Goal: Information Seeking & Learning: Check status

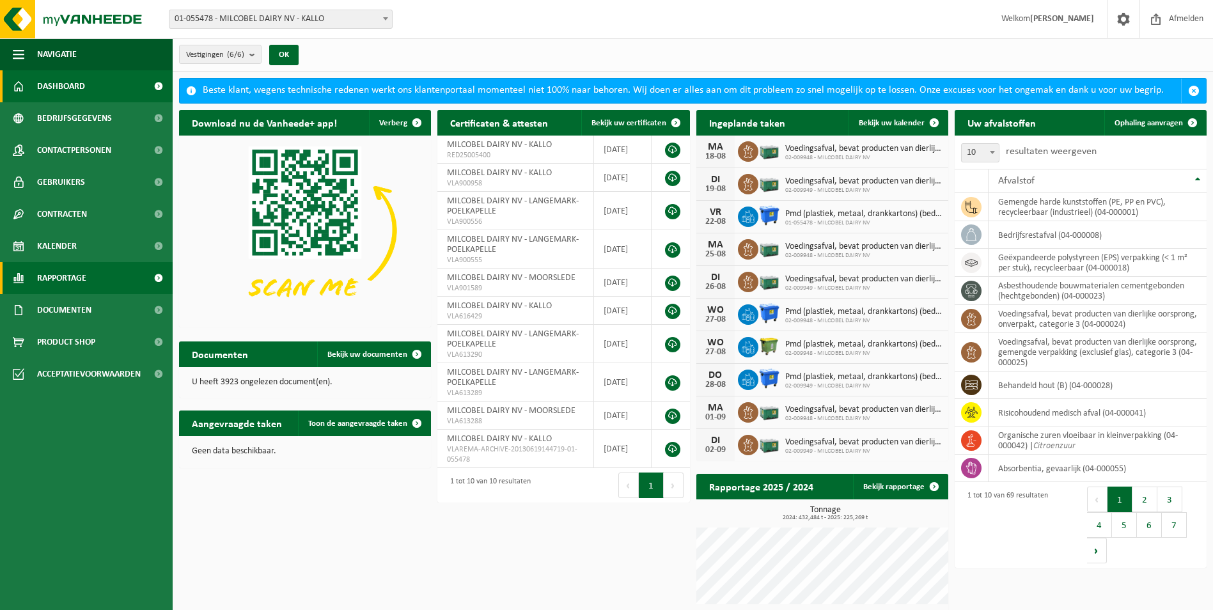
click at [83, 286] on span "Rapportage" at bounding box center [61, 278] width 49 height 32
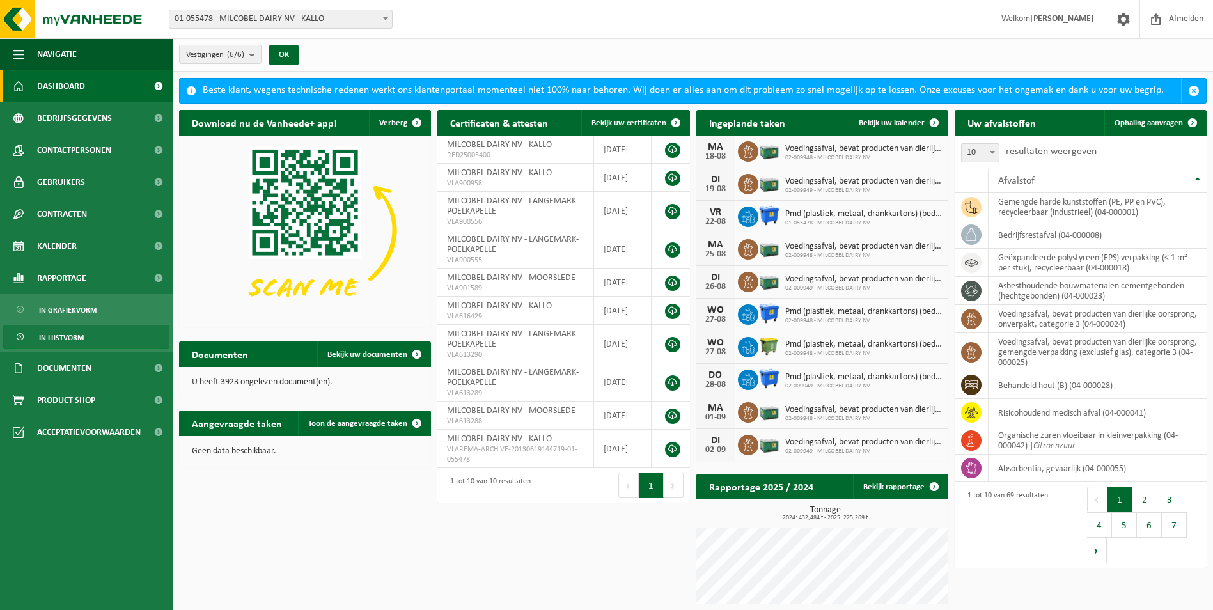
click at [74, 332] on span "In lijstvorm" at bounding box center [61, 338] width 45 height 24
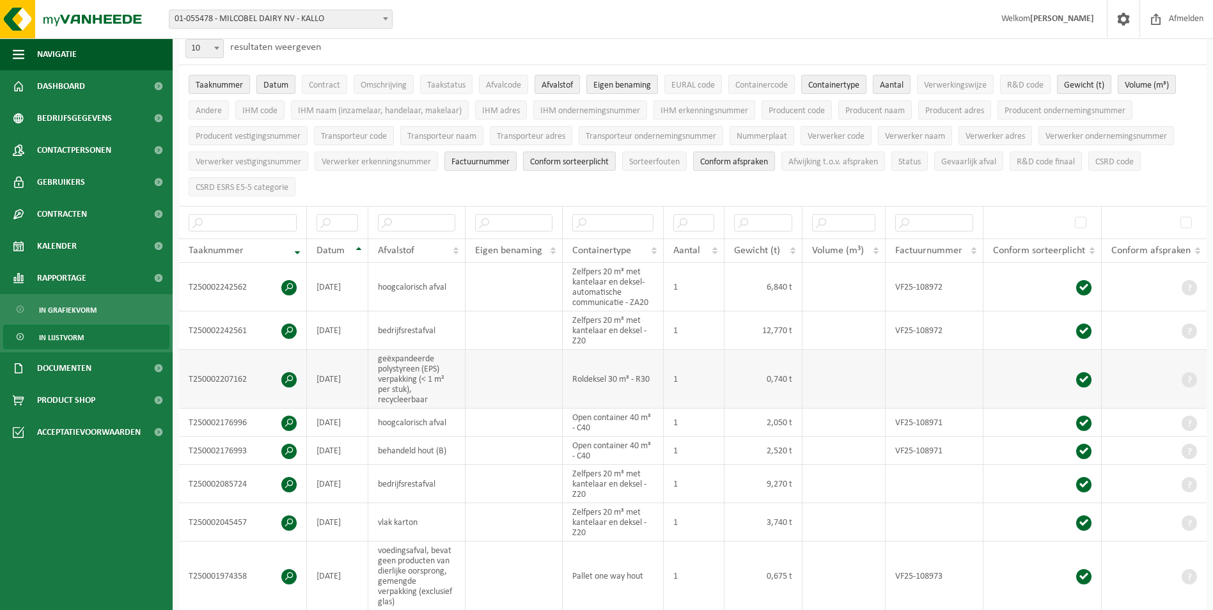
scroll to position [64, 0]
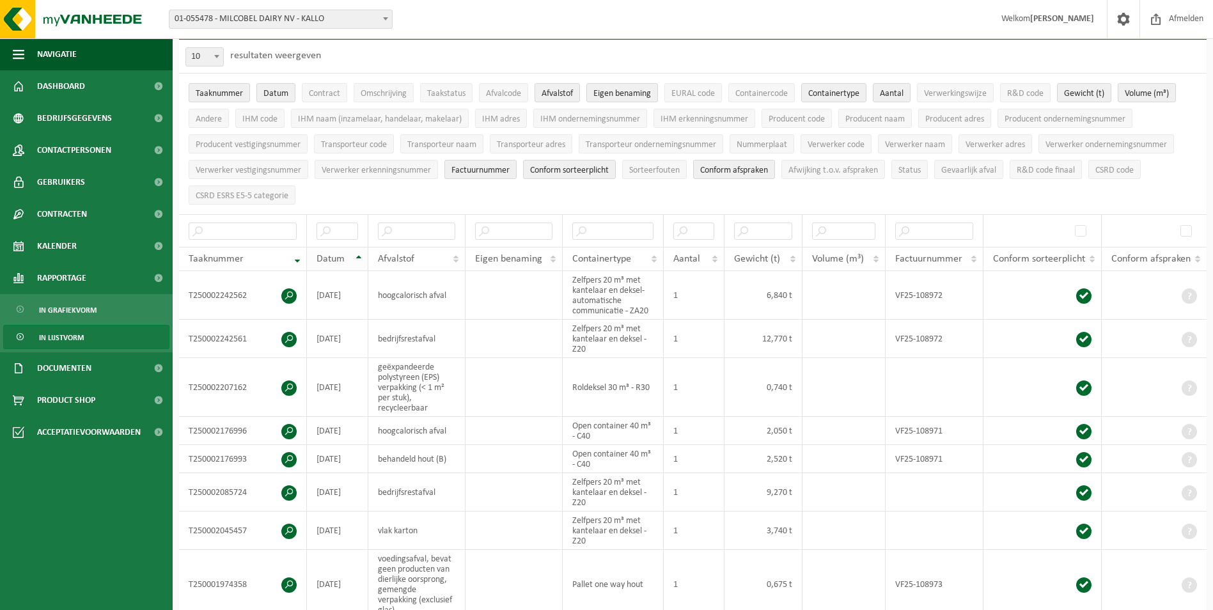
click at [355, 253] on th "Datum" at bounding box center [337, 259] width 61 height 24
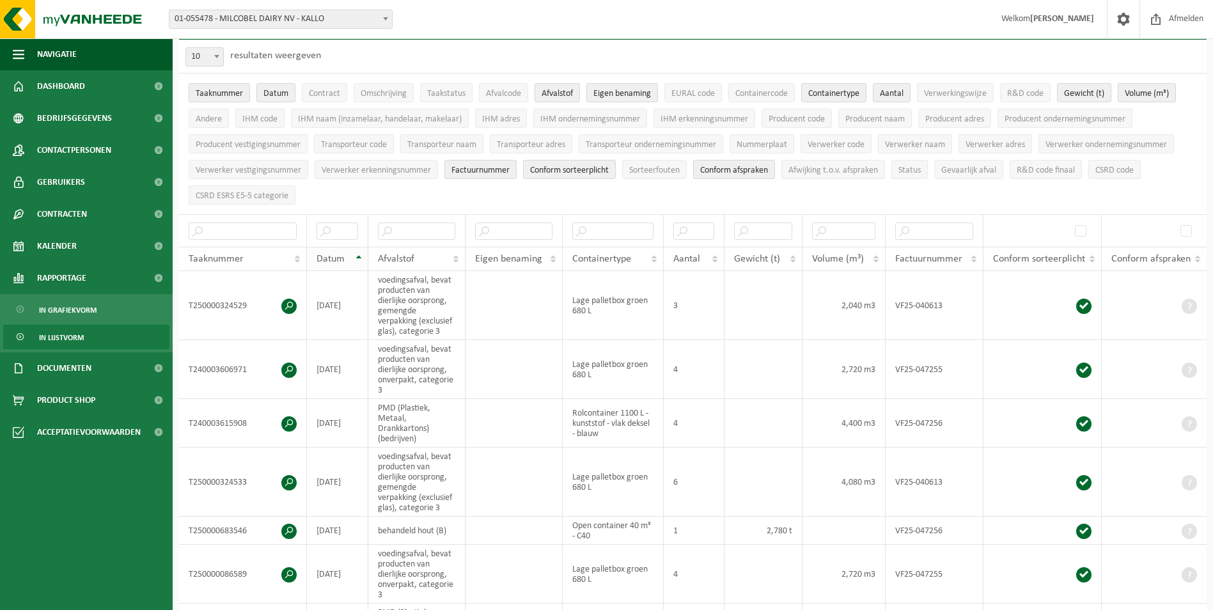
click at [357, 254] on th "Datum" at bounding box center [337, 259] width 61 height 24
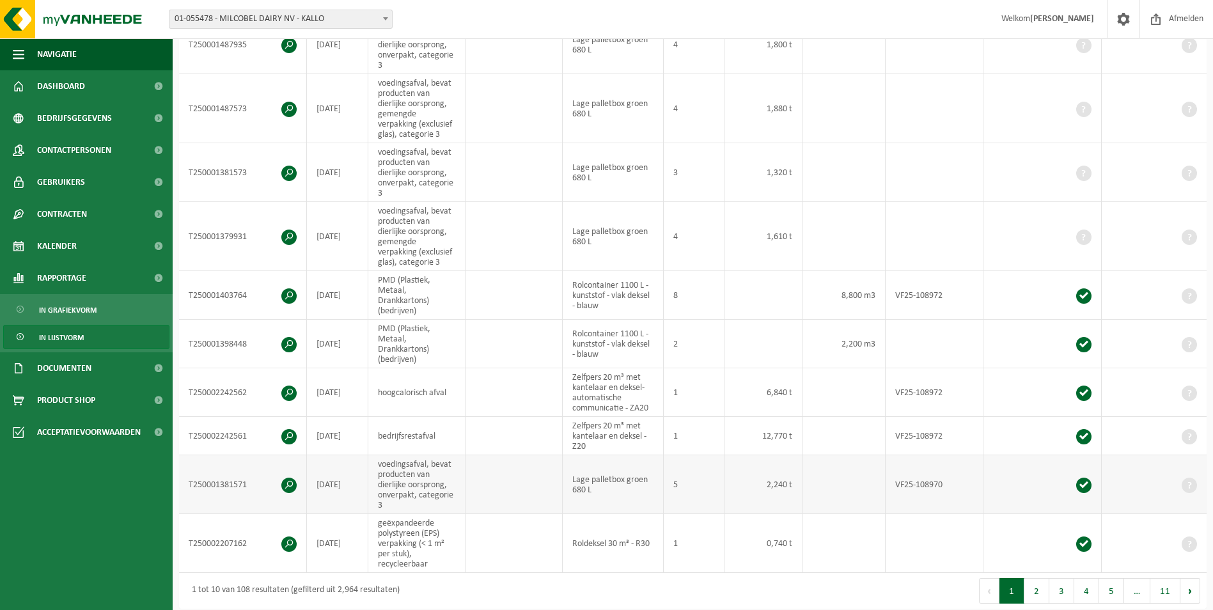
scroll to position [0, 0]
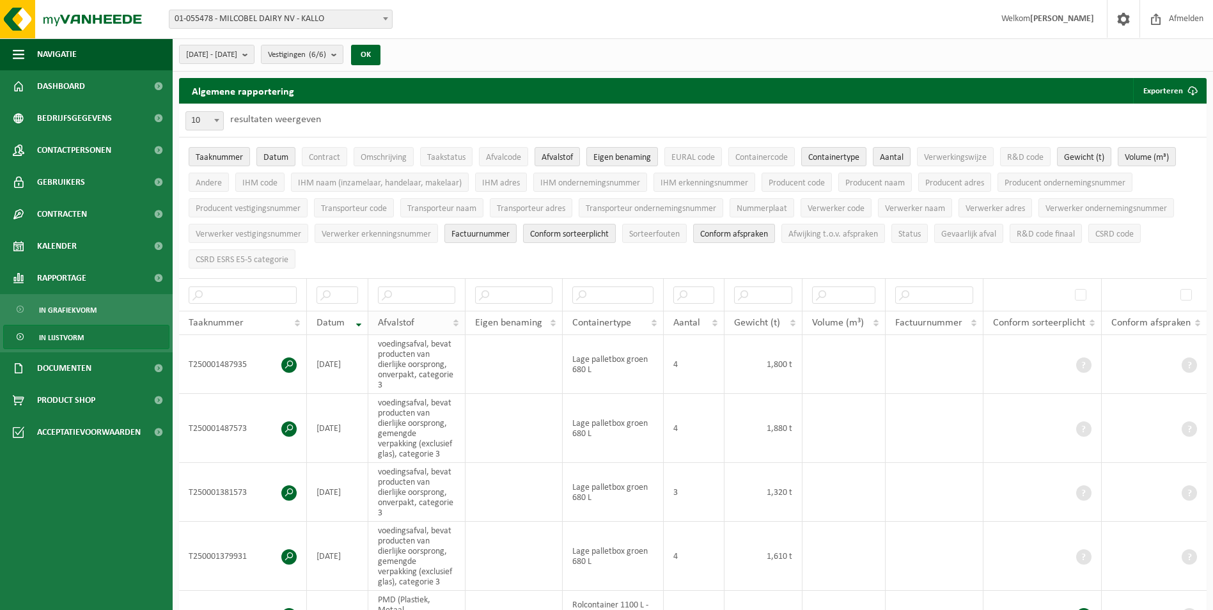
click at [456, 319] on th "Afvalstof" at bounding box center [416, 323] width 97 height 24
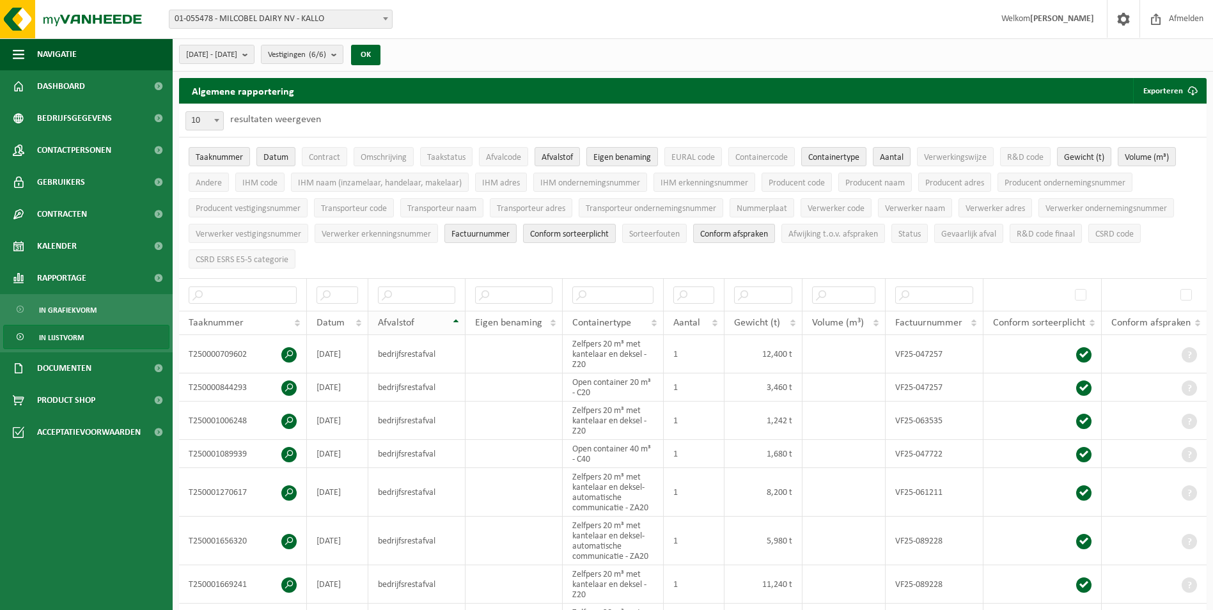
click at [457, 320] on th "Afvalstof" at bounding box center [416, 323] width 97 height 24
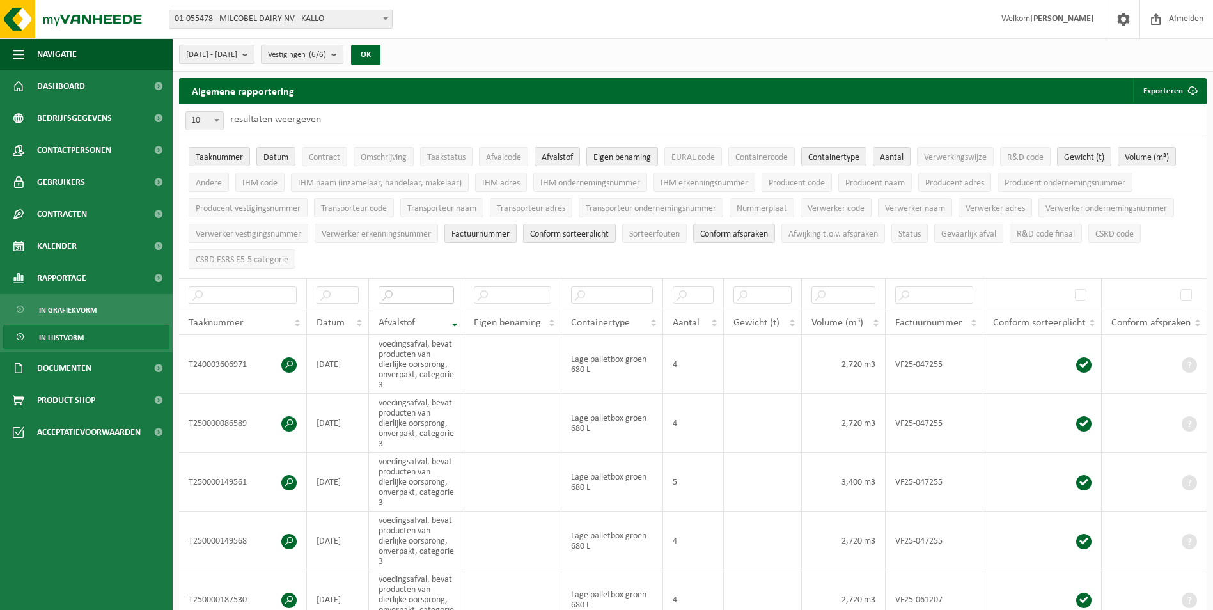
click at [413, 294] on input "text" at bounding box center [417, 295] width 76 height 17
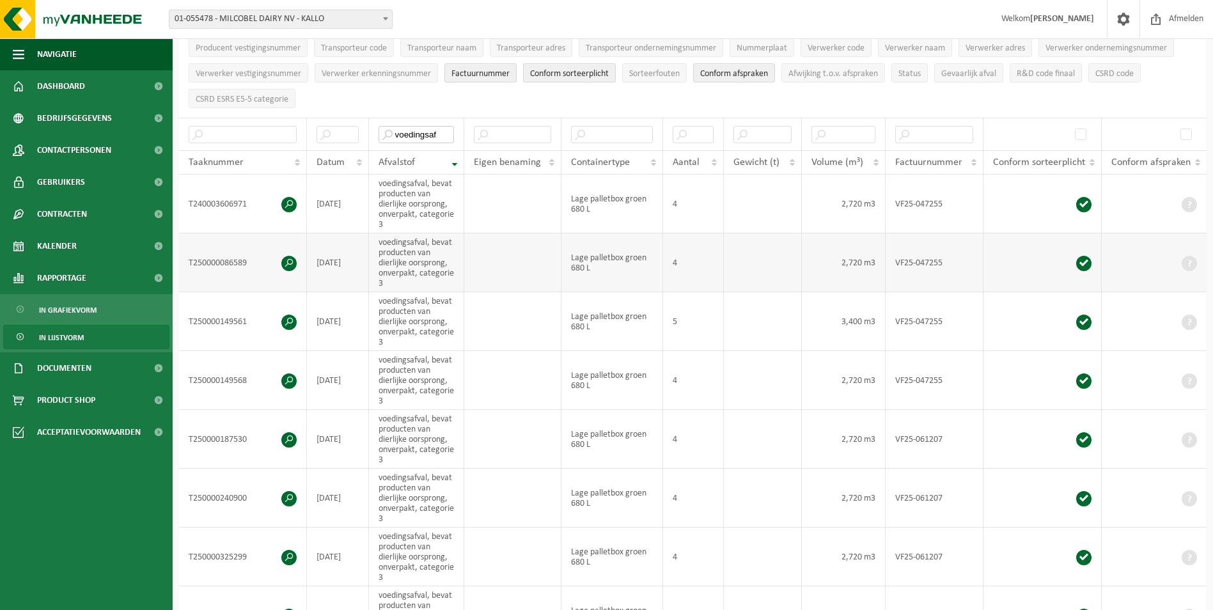
scroll to position [128, 0]
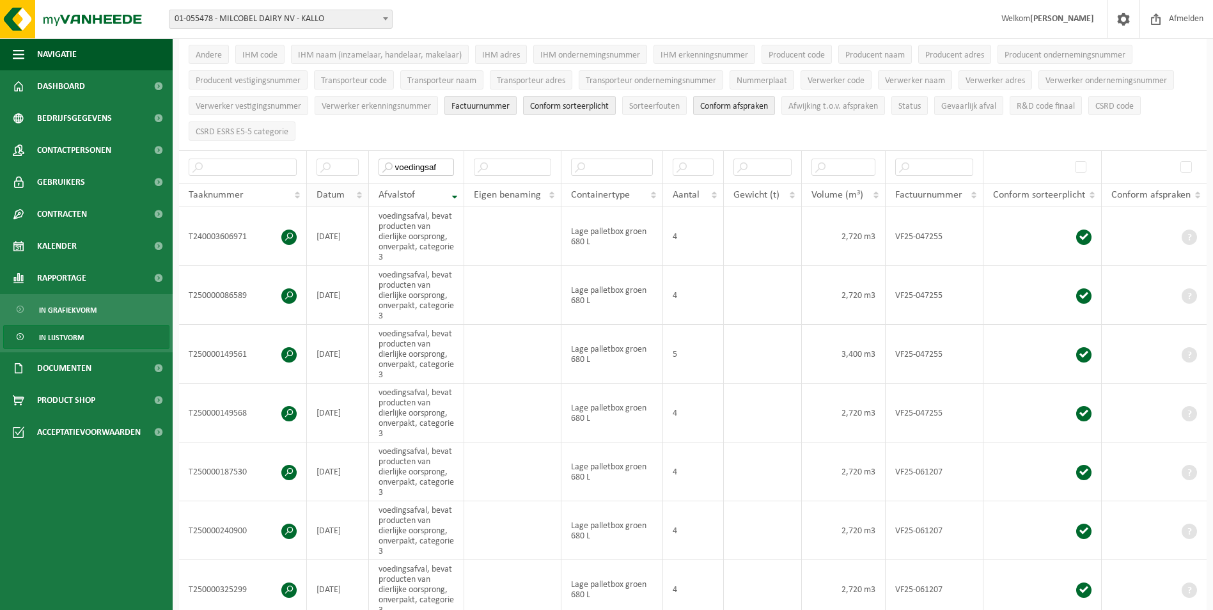
type input "voedingsaf"
click at [358, 193] on th "Datum" at bounding box center [338, 195] width 62 height 24
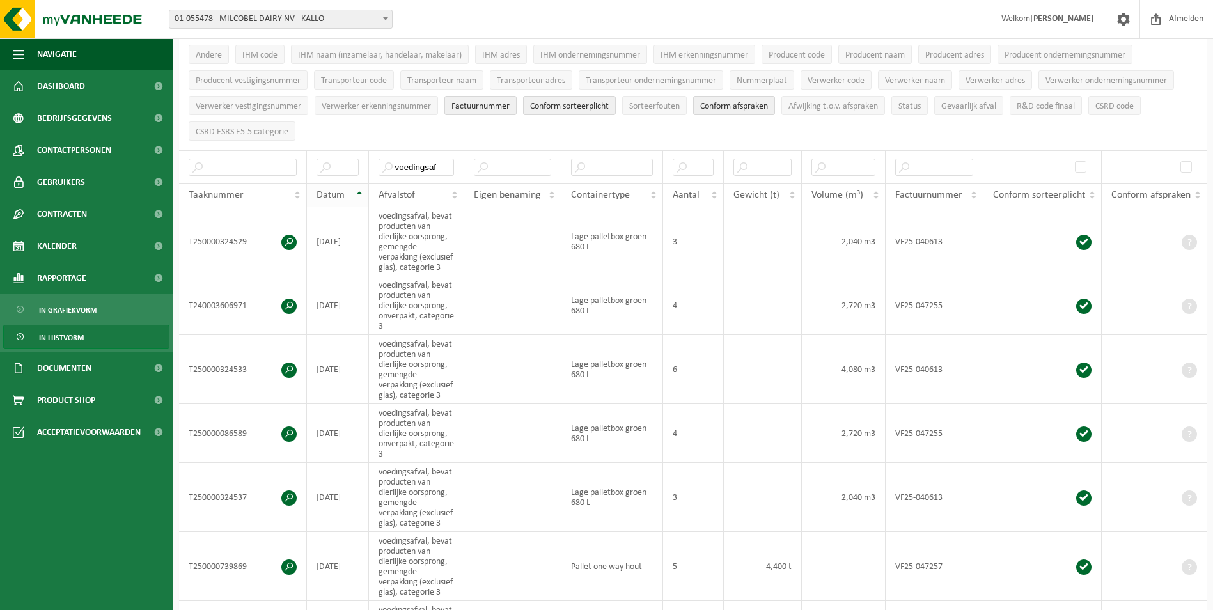
click at [357, 189] on th "Datum" at bounding box center [338, 195] width 62 height 24
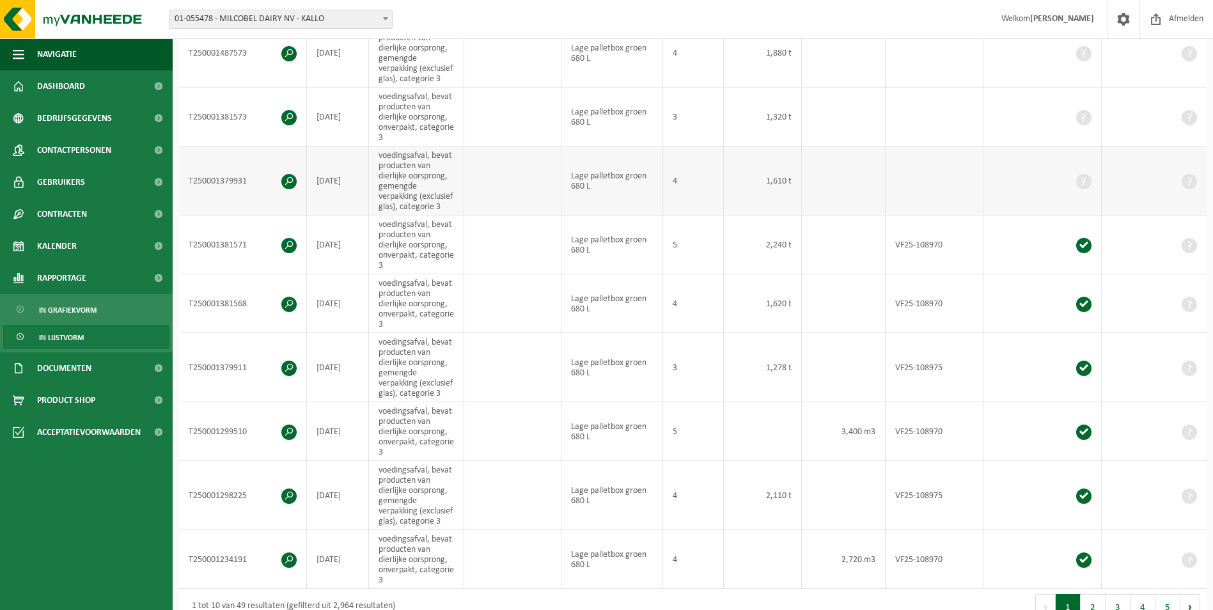
scroll to position [384, 0]
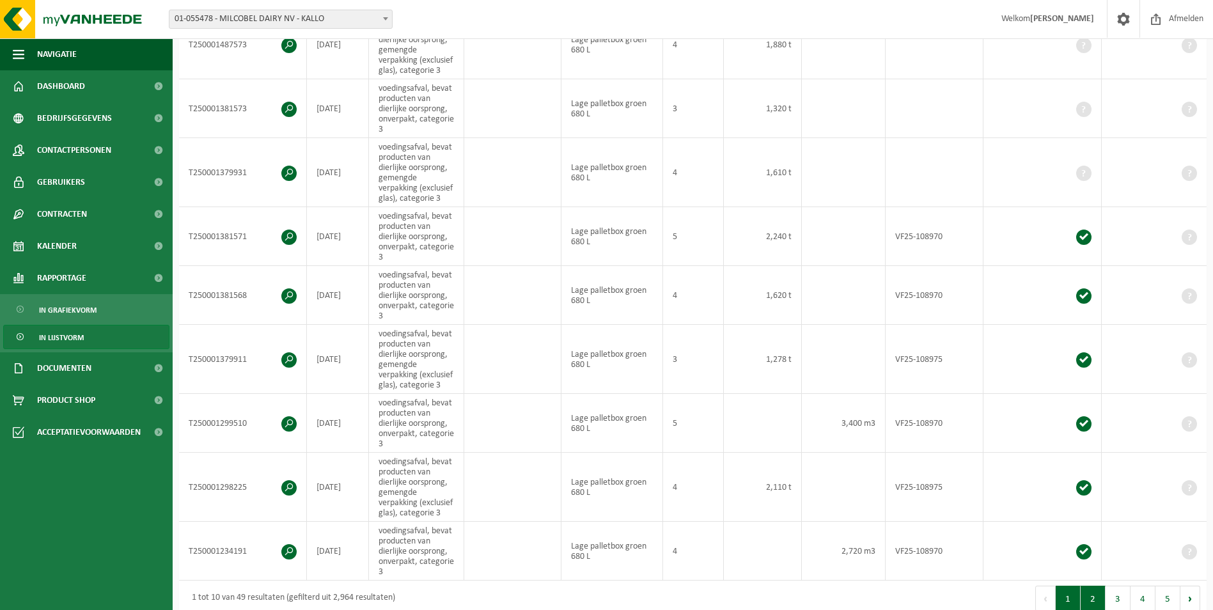
click at [1100, 602] on button "2" at bounding box center [1093, 599] width 25 height 26
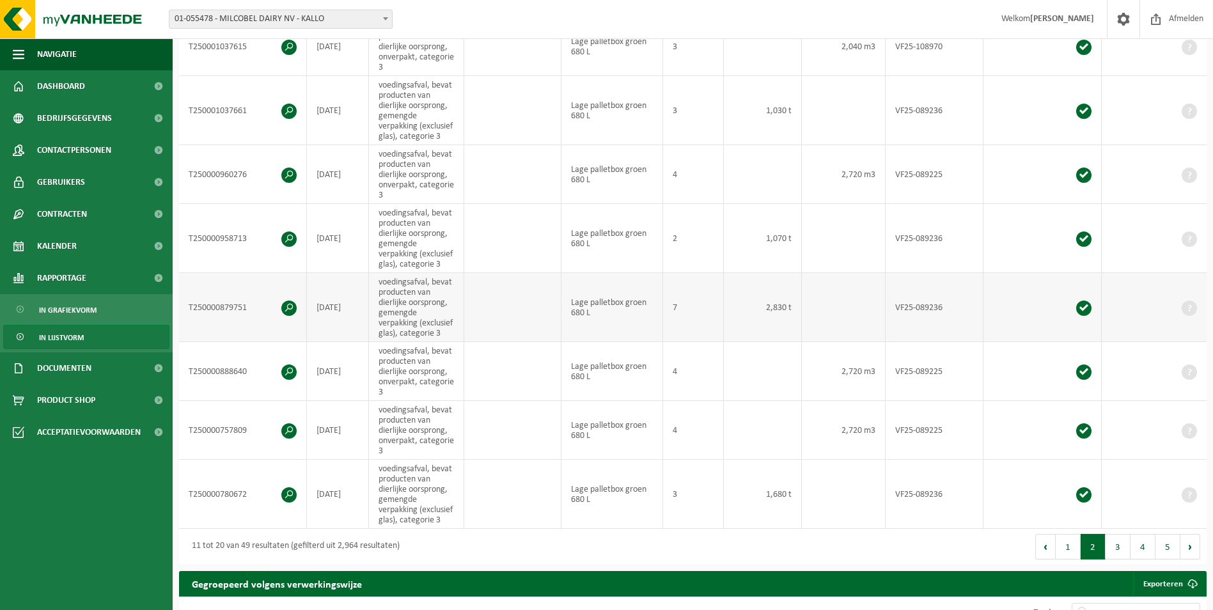
scroll to position [530, 0]
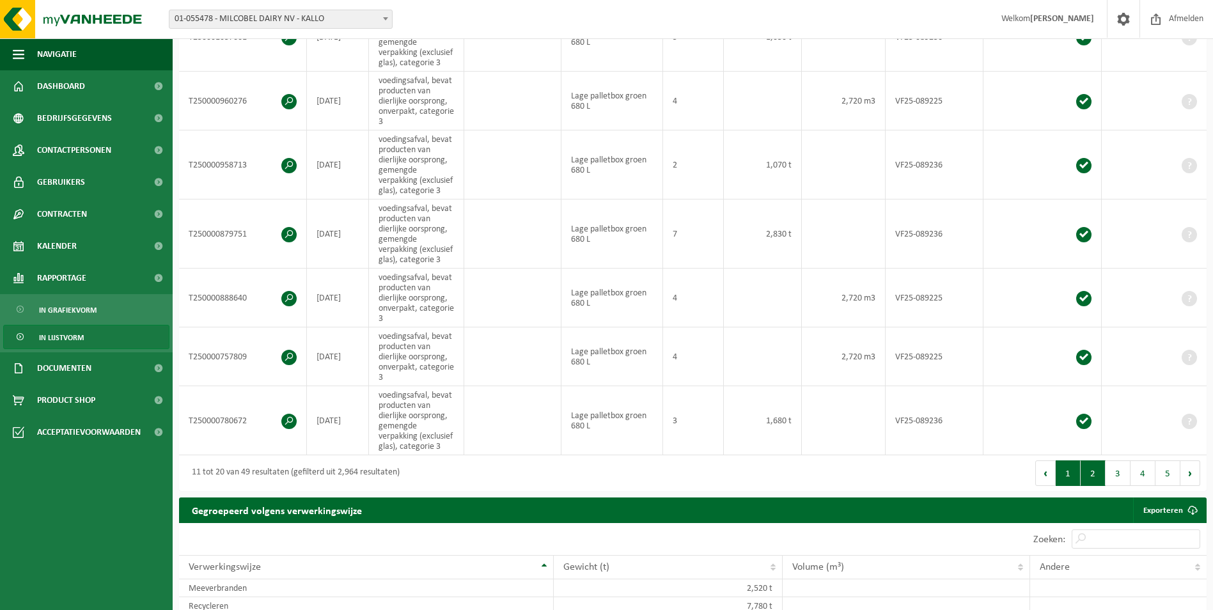
click at [1077, 464] on button "1" at bounding box center [1068, 474] width 25 height 26
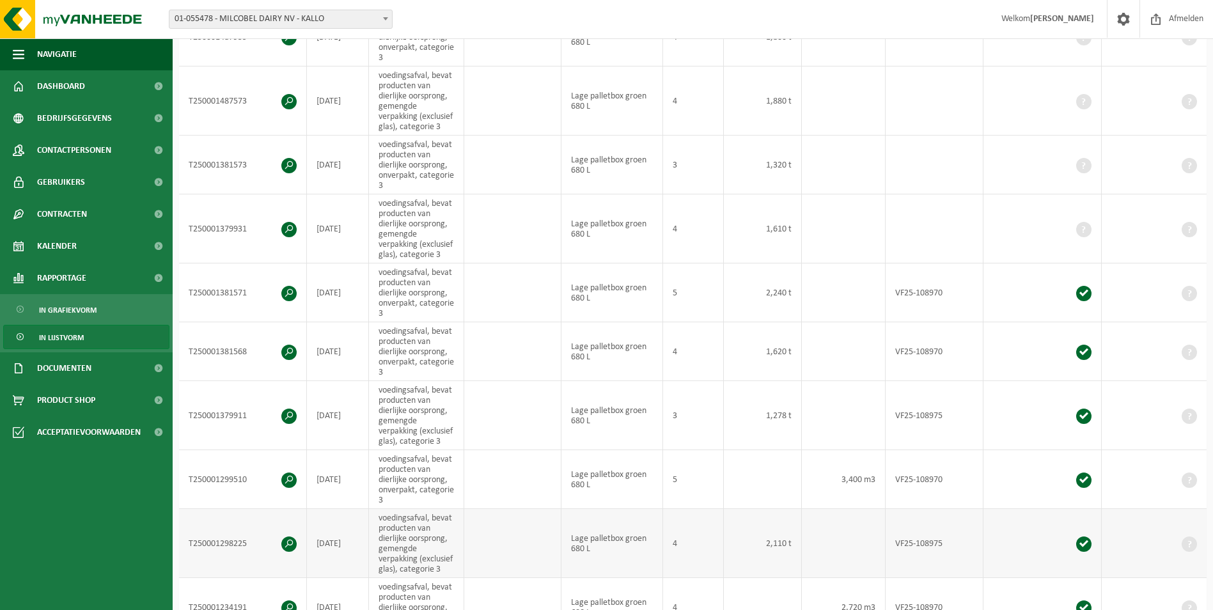
scroll to position [264, 0]
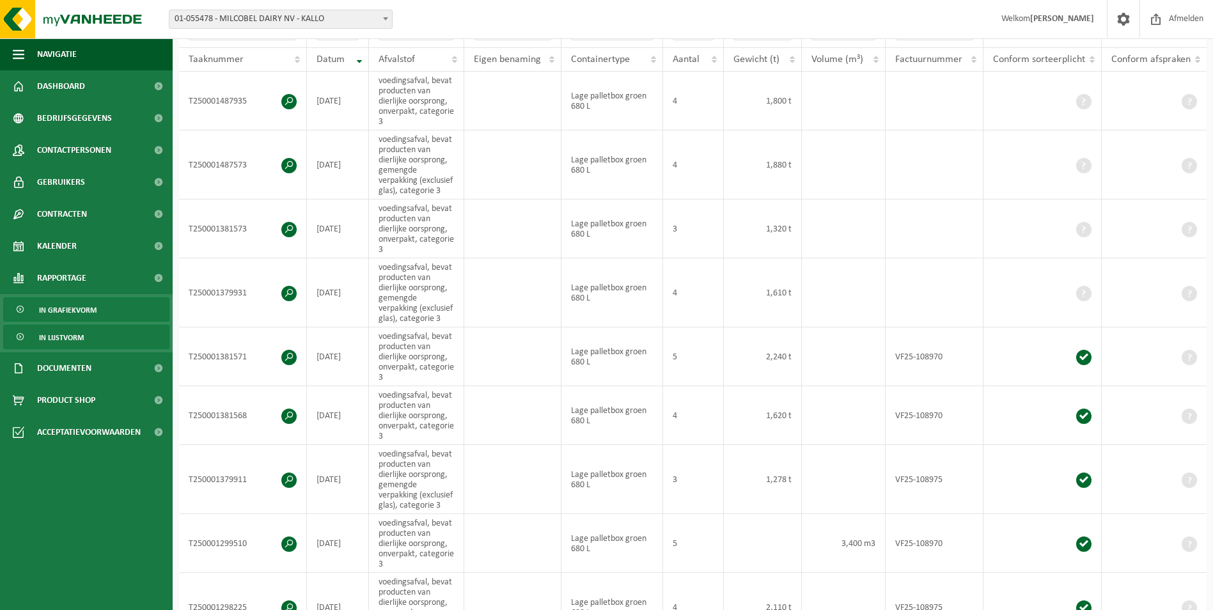
click at [83, 307] on span "In grafiekvorm" at bounding box center [68, 310] width 58 height 24
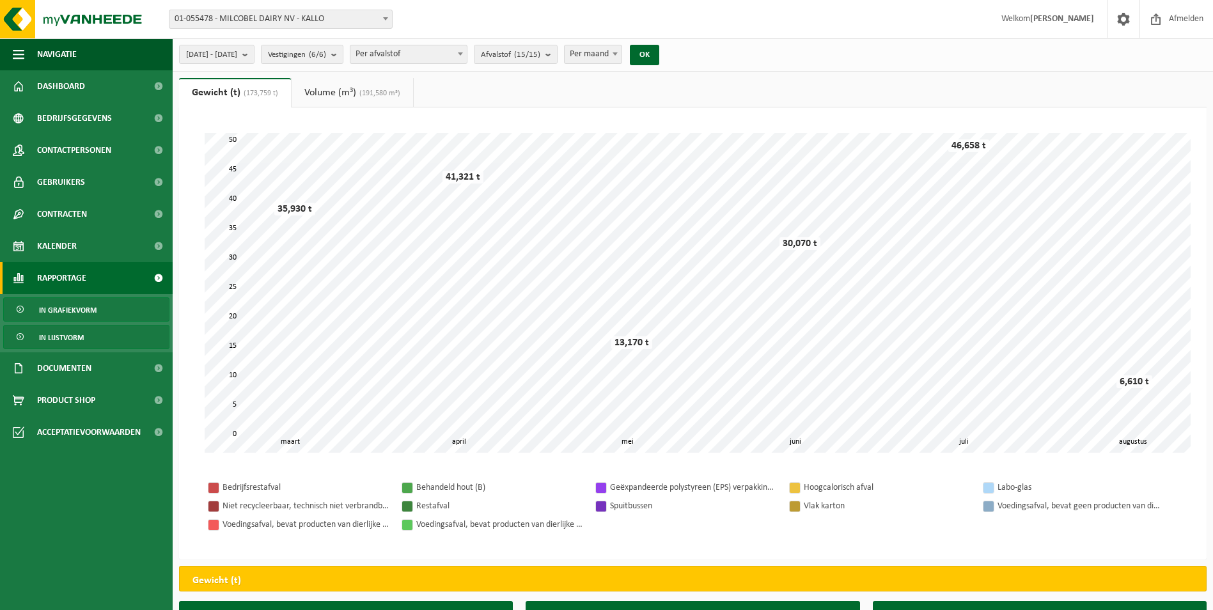
click at [77, 335] on span "In lijstvorm" at bounding box center [61, 338] width 45 height 24
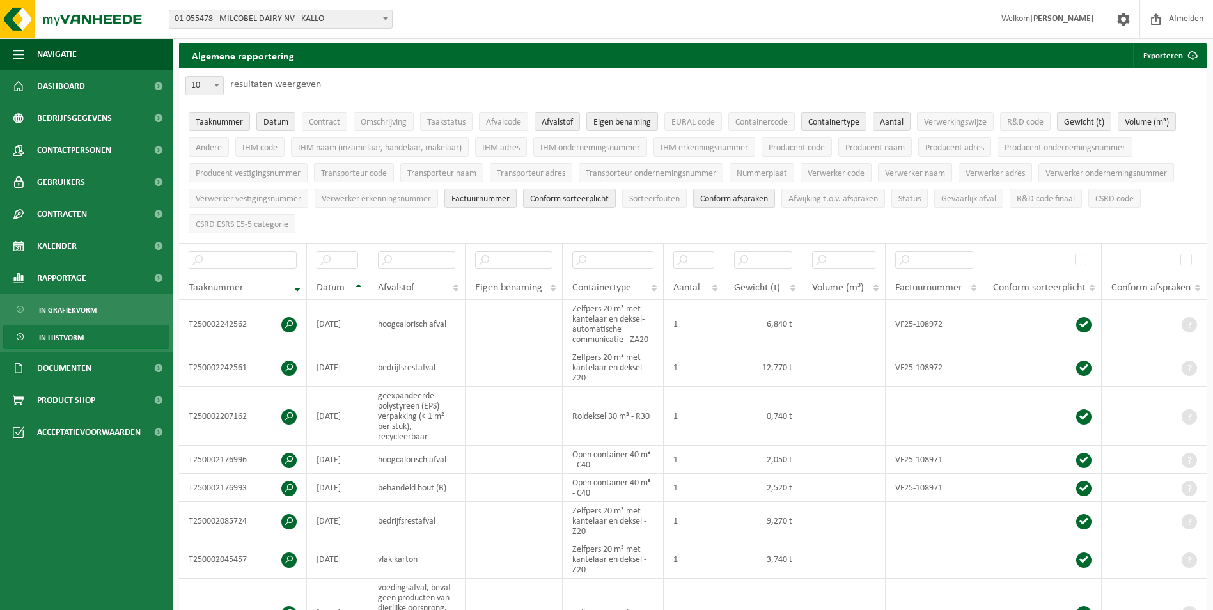
scroll to position [64, 0]
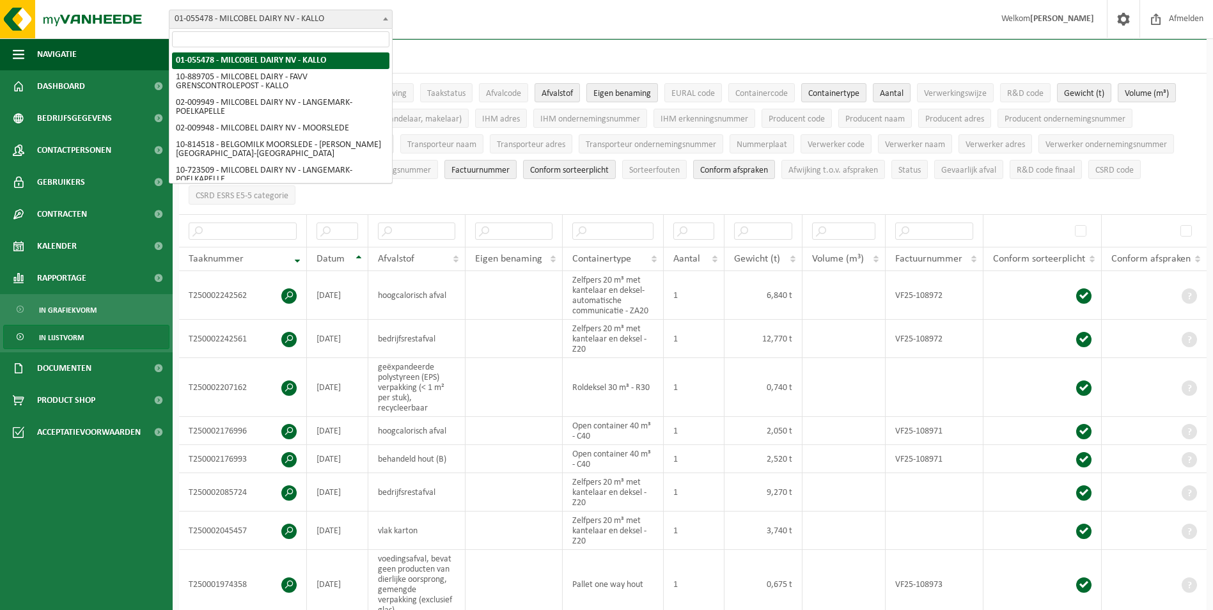
click at [357, 22] on span "01-055478 - MILCOBEL DAIRY NV - KALLO" at bounding box center [280, 19] width 223 height 18
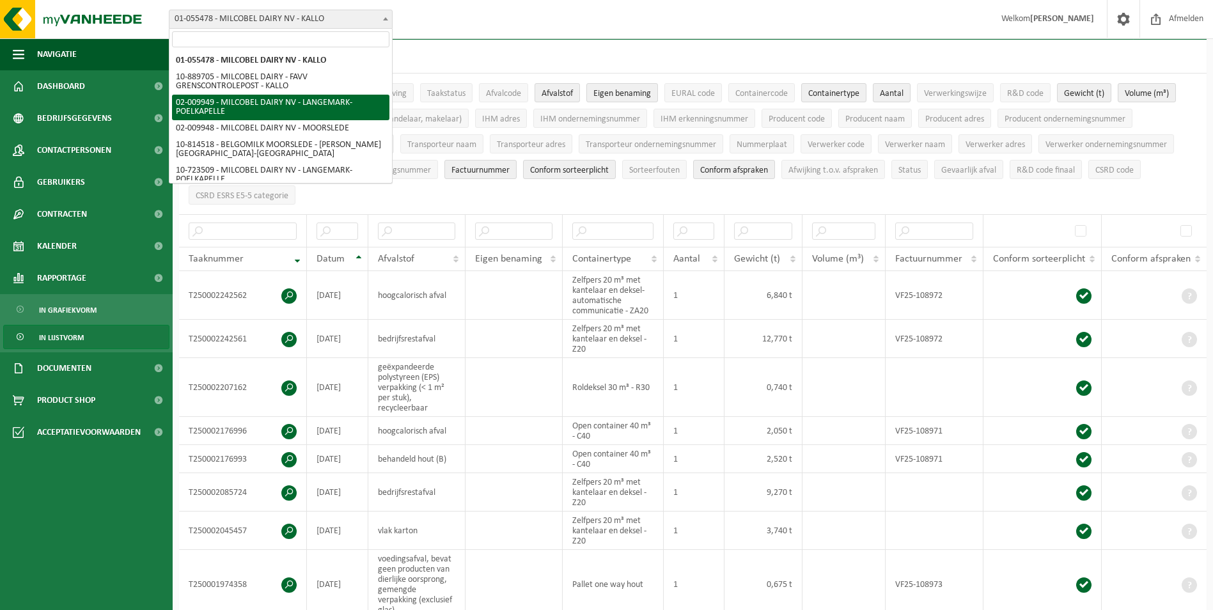
select select "1950"
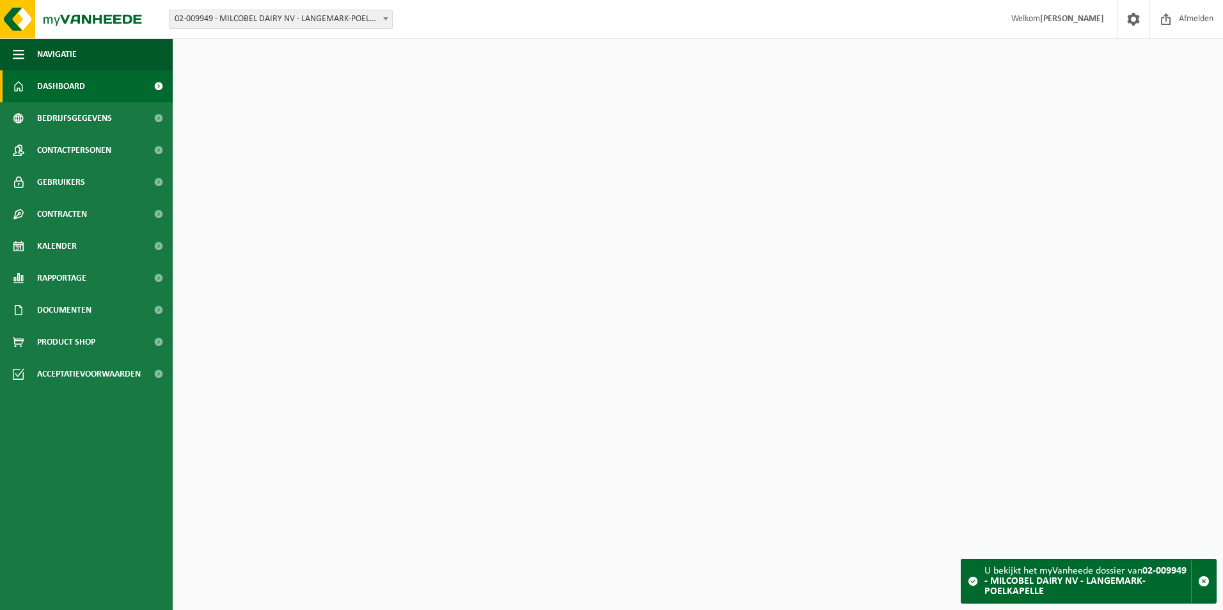
click at [356, 22] on span "02-009949 - MILCOBEL DAIRY NV - LANGEMARK-POELKAPELLE" at bounding box center [280, 19] width 223 height 18
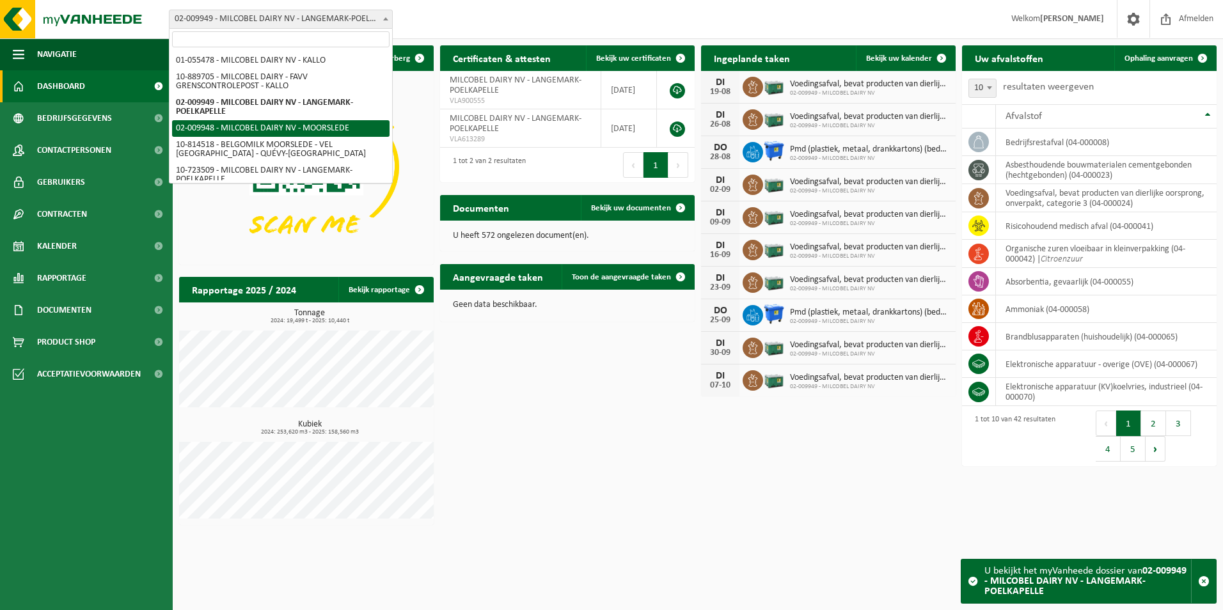
select select "1949"
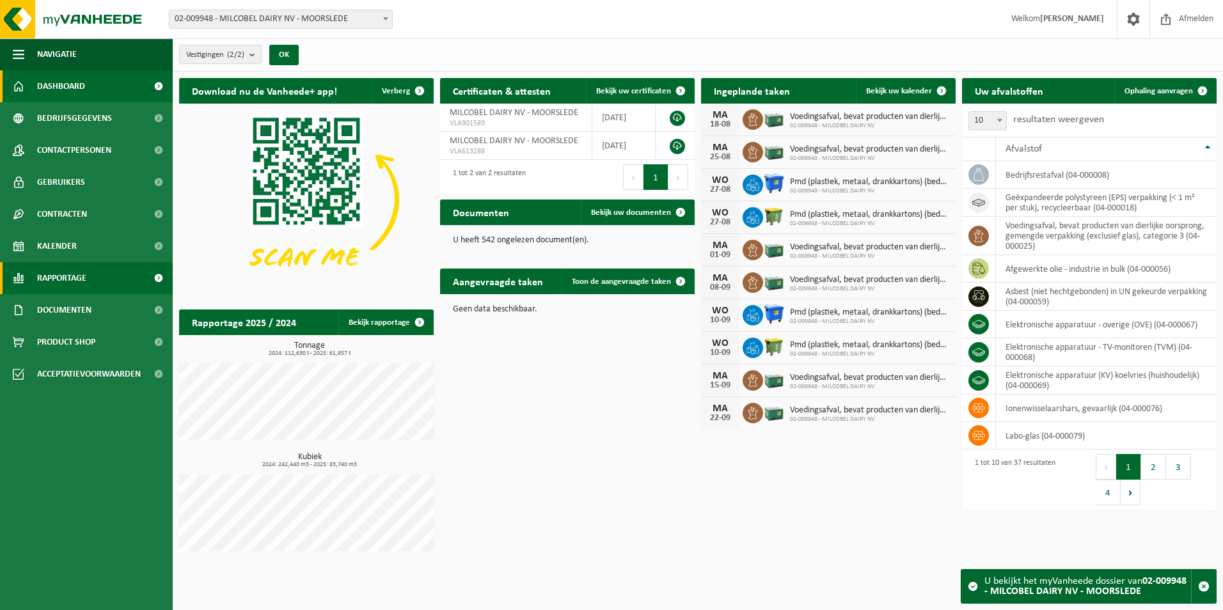
click at [89, 273] on link "Rapportage" at bounding box center [86, 278] width 173 height 32
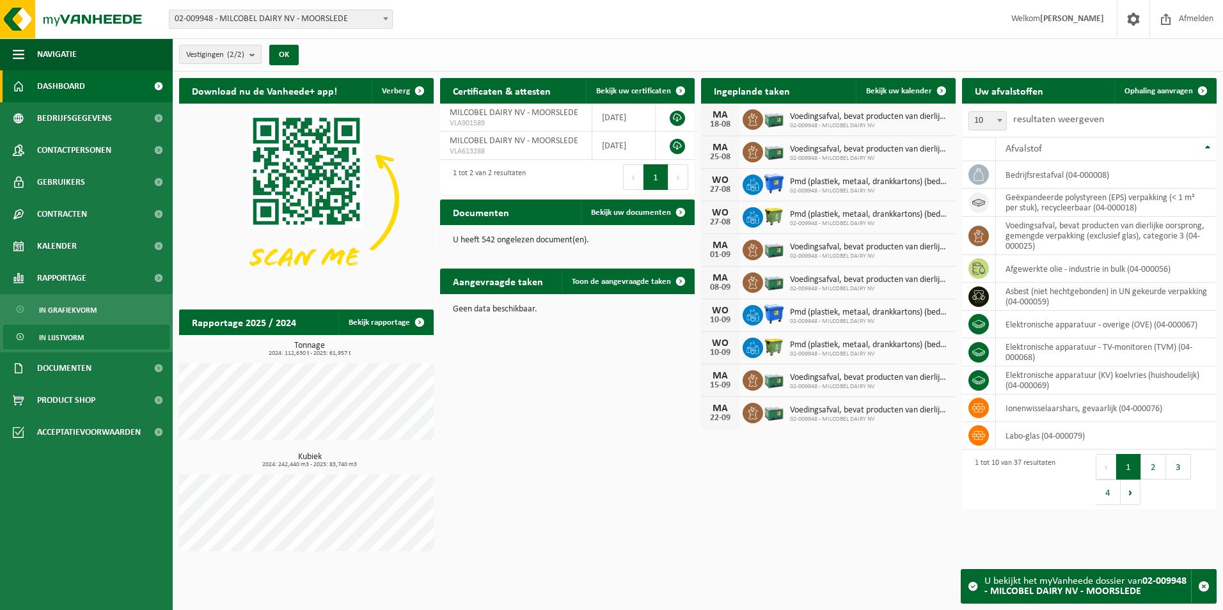
click at [81, 334] on span "In lijstvorm" at bounding box center [61, 338] width 45 height 24
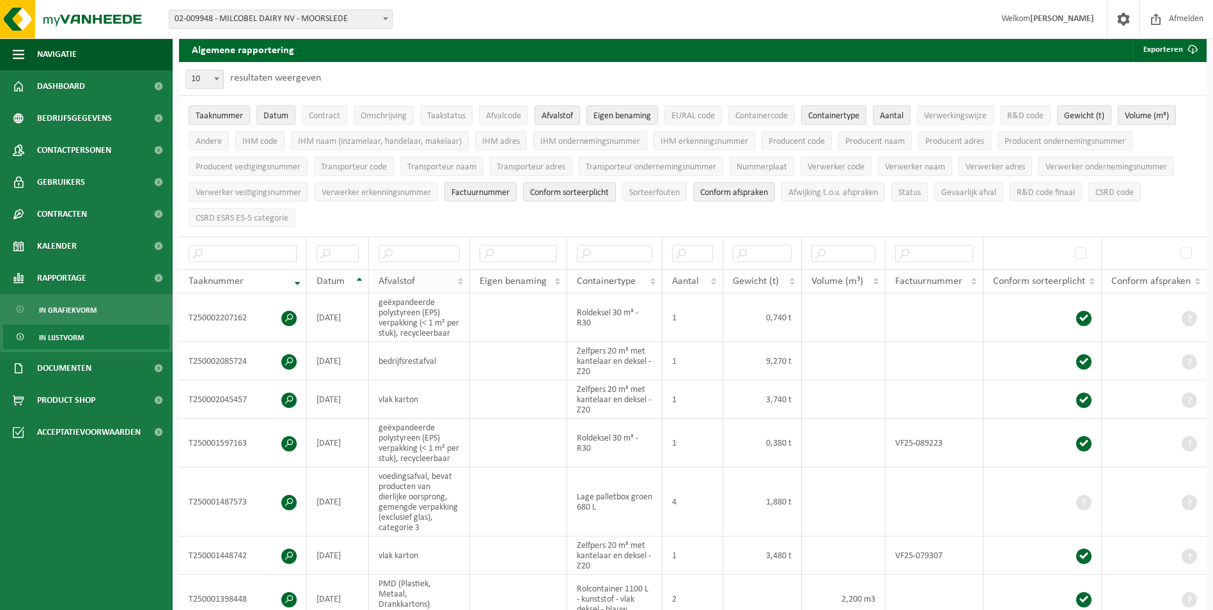
scroll to position [64, 0]
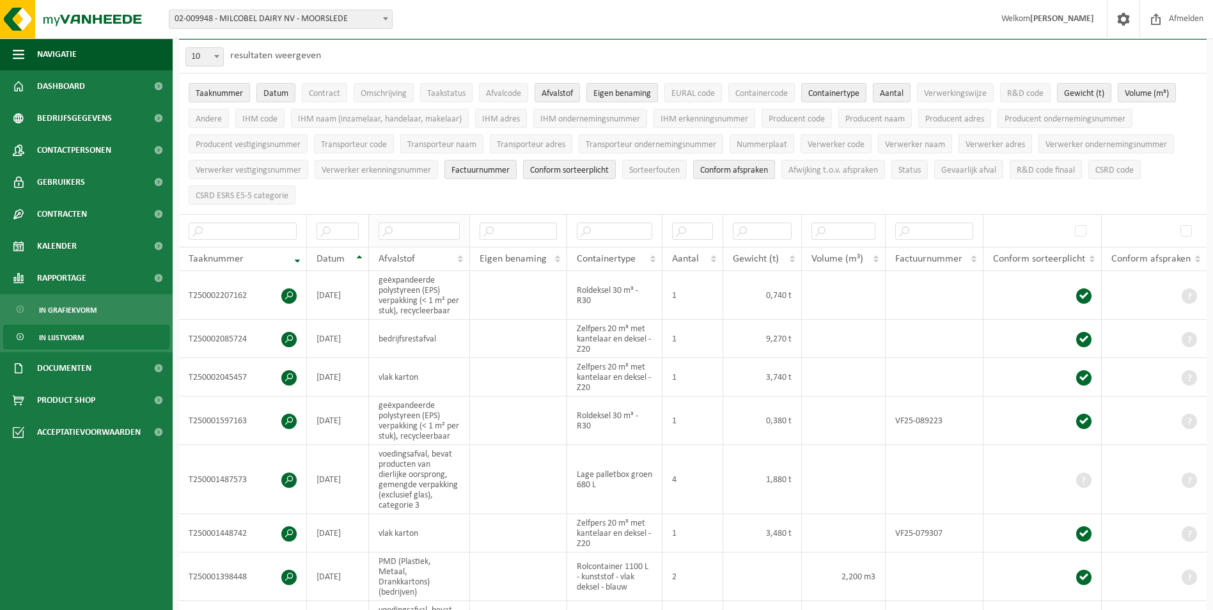
click at [432, 216] on th at bounding box center [419, 230] width 101 height 33
click at [429, 223] on input "text" at bounding box center [419, 231] width 81 height 17
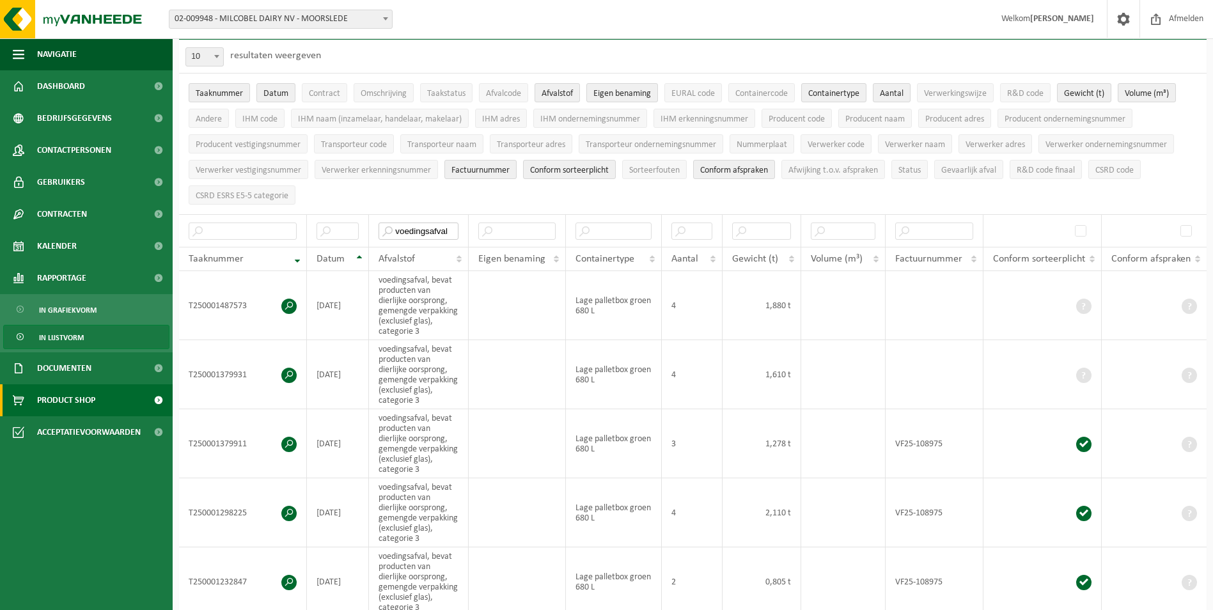
type input "voedingsafval"
